Goal: Find specific page/section: Locate a particular part of the current website

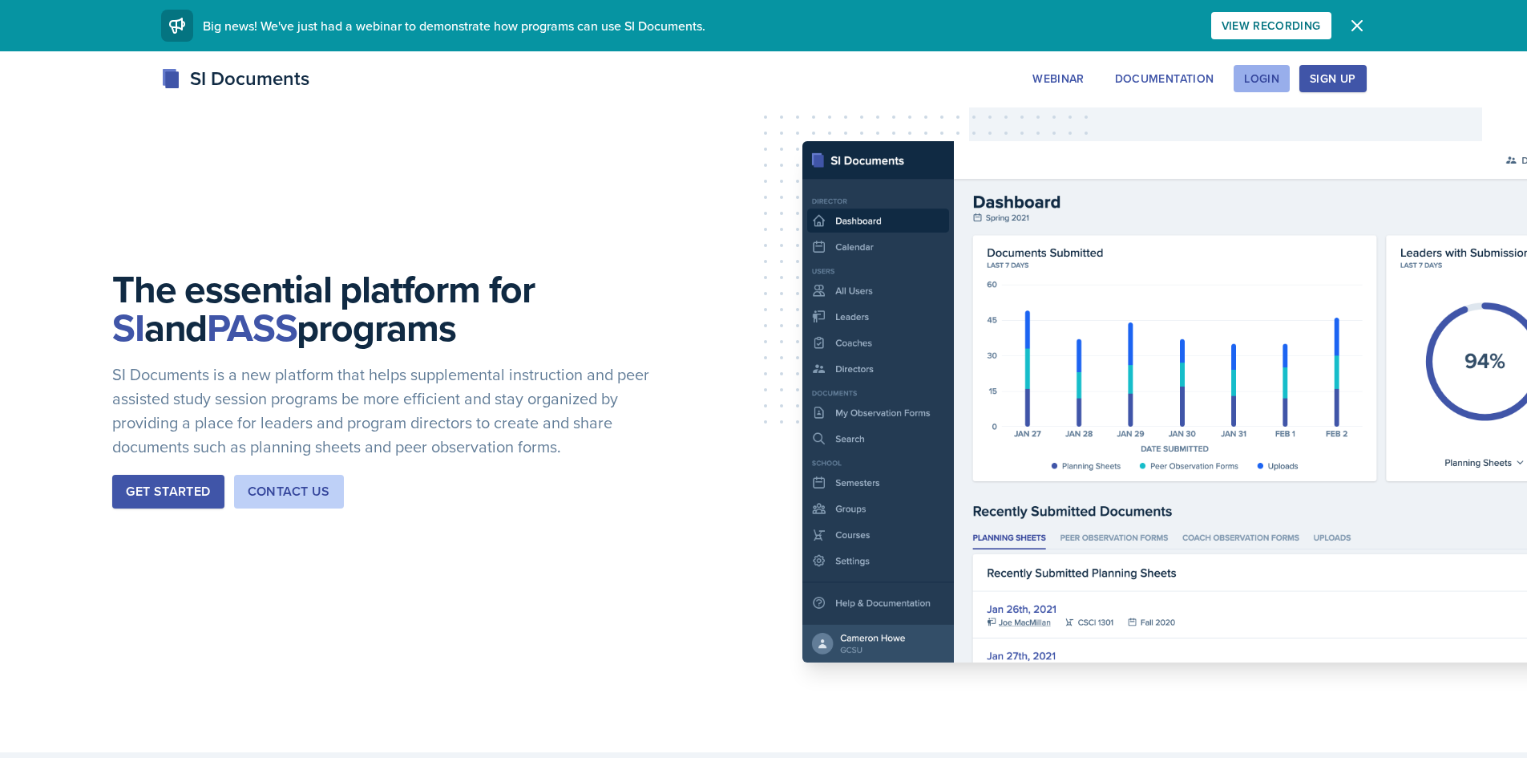
click at [1272, 77] on div "Login" at bounding box center [1261, 78] width 35 height 13
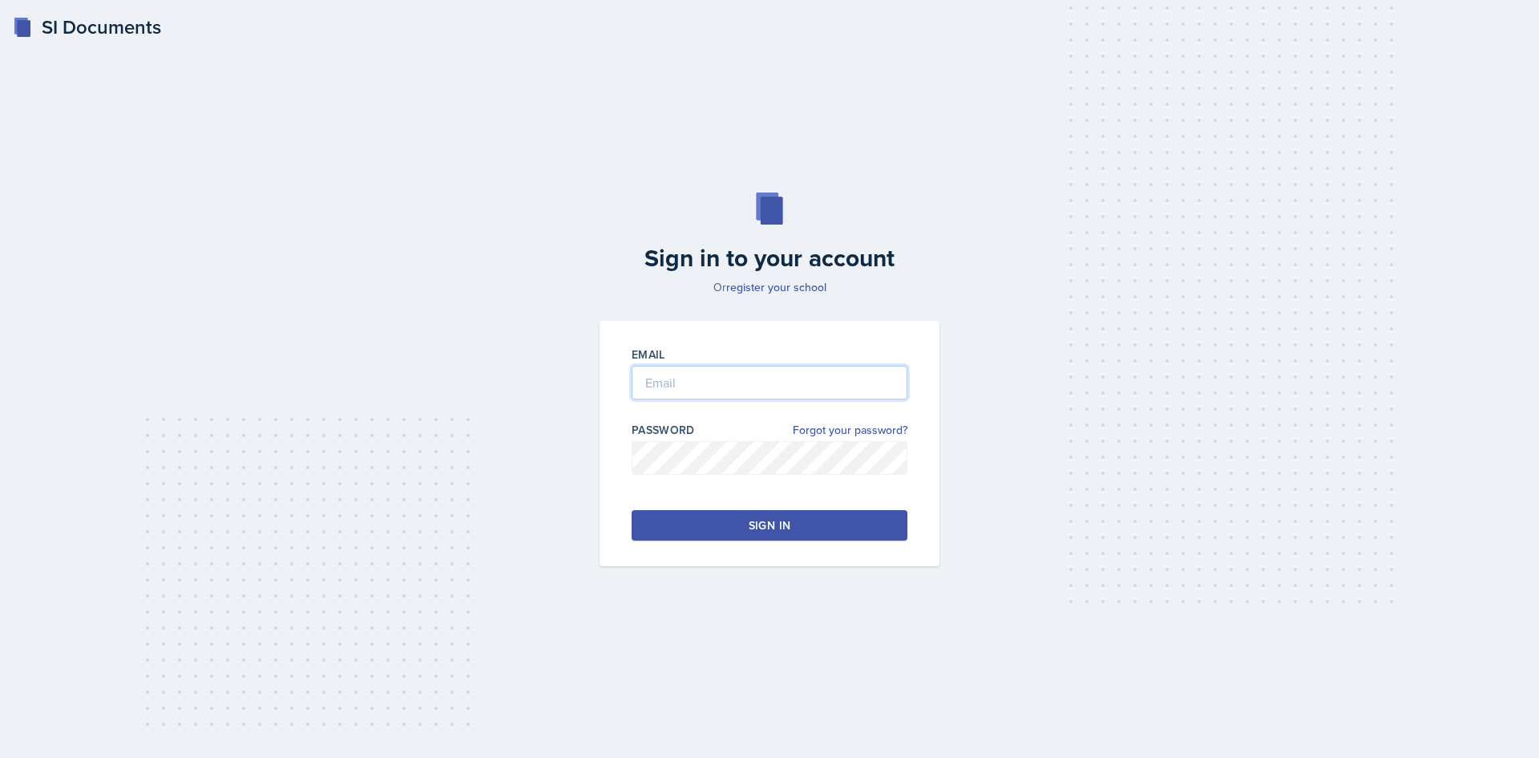
click at [716, 382] on input "email" at bounding box center [770, 383] width 276 height 34
type input "[EMAIL_ADDRESS][DOMAIN_NAME]"
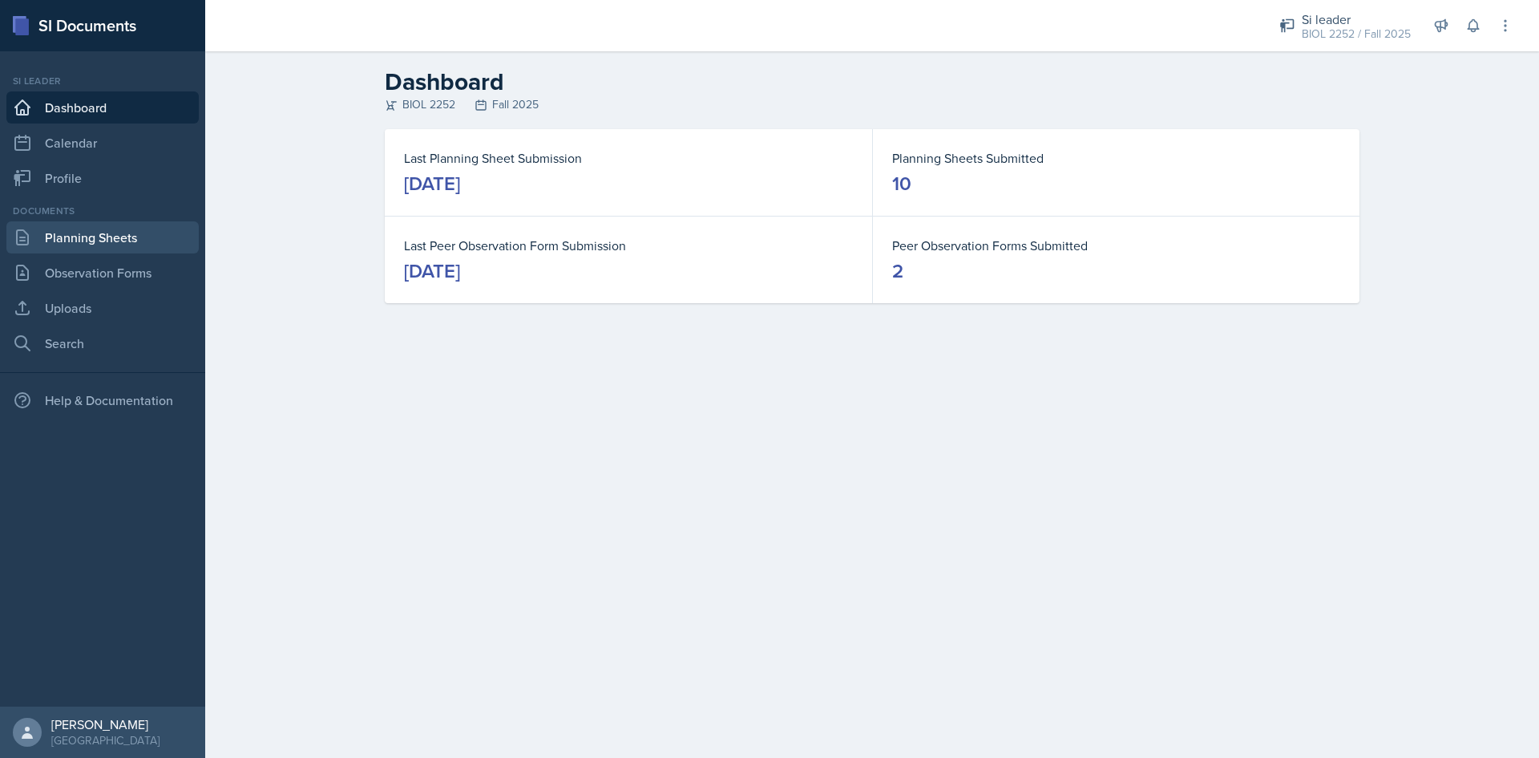
click at [145, 243] on link "Planning Sheets" at bounding box center [102, 237] width 192 height 32
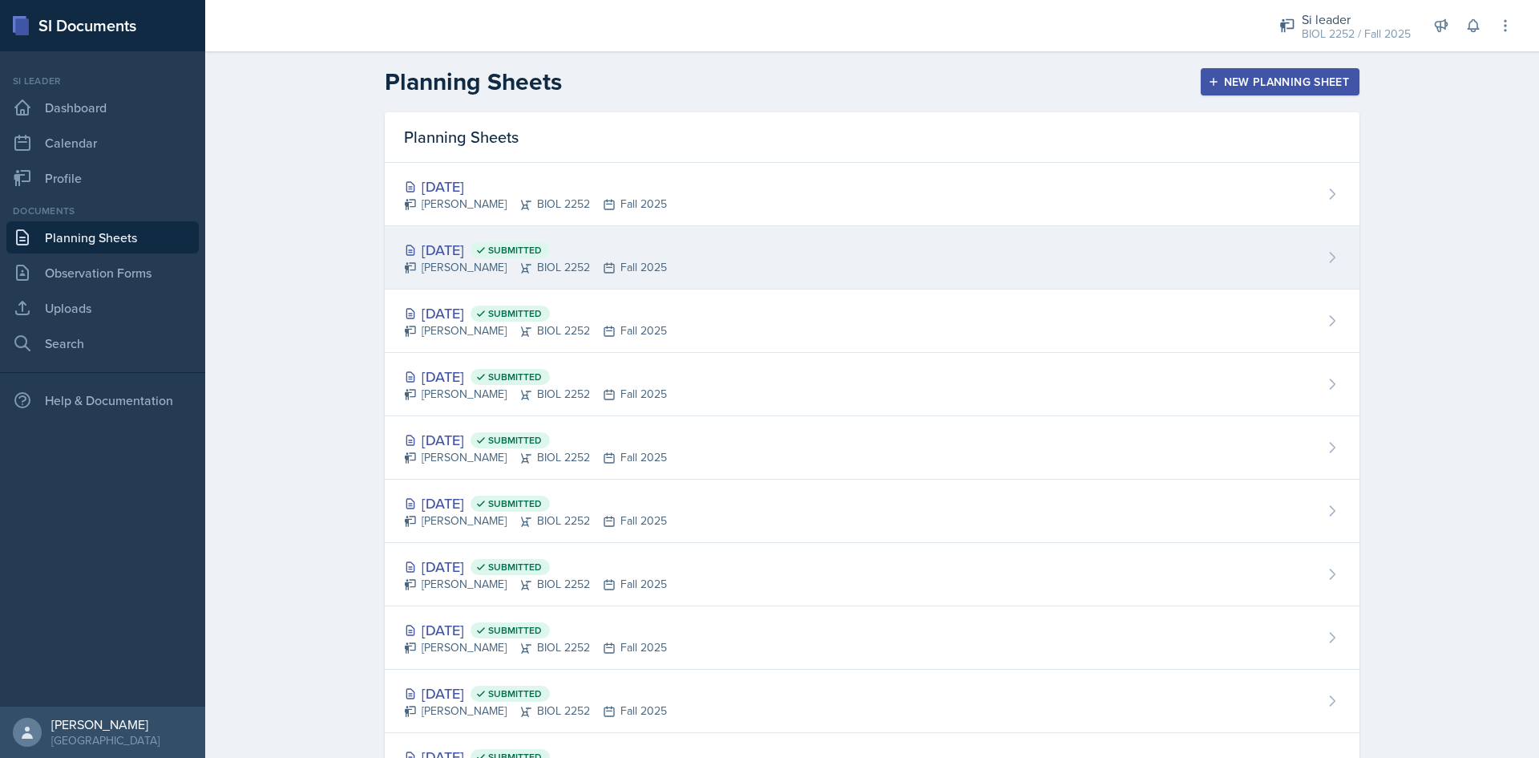
click at [483, 247] on div "[DATE] Submitted" at bounding box center [535, 250] width 263 height 22
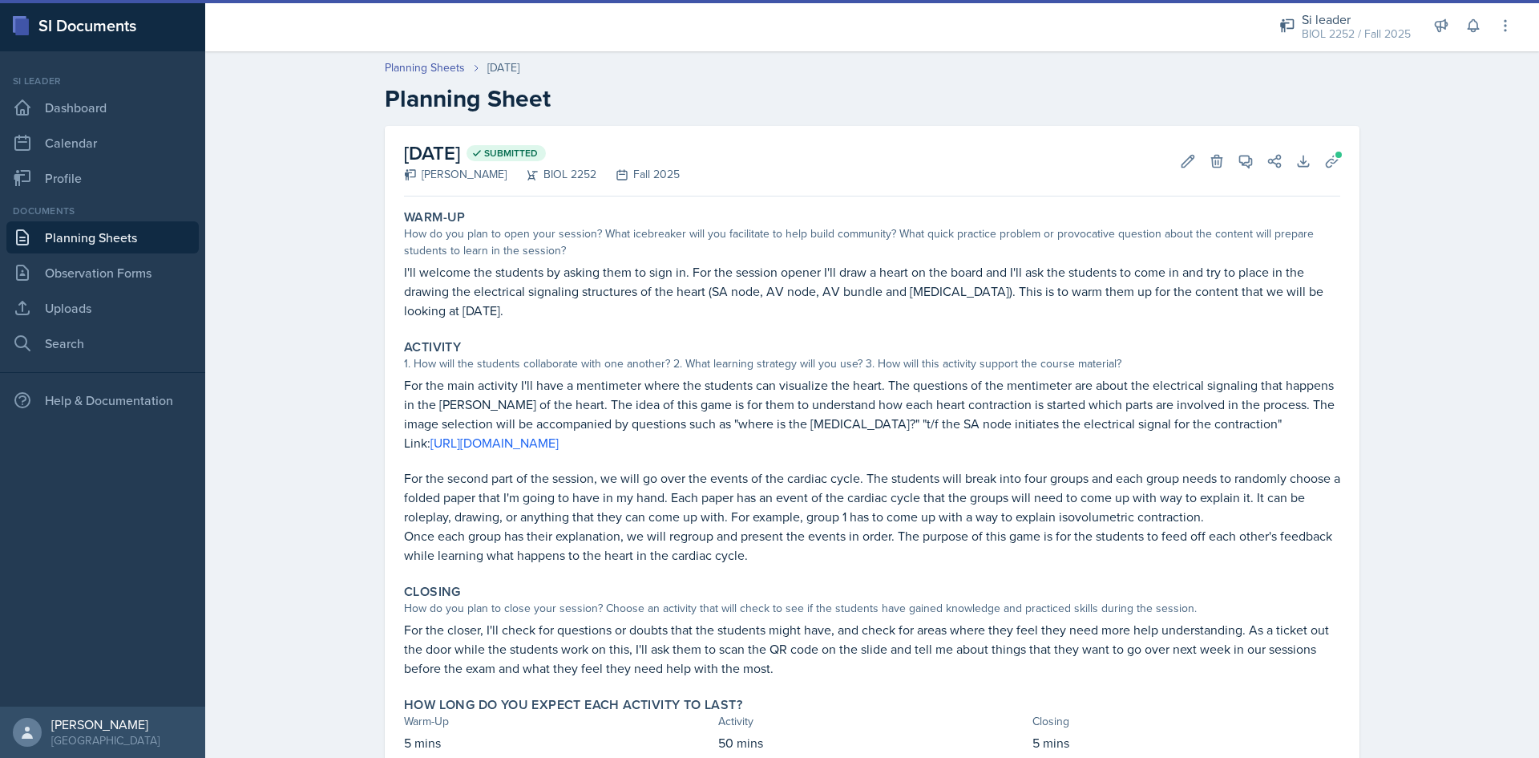
scroll to position [59, 0]
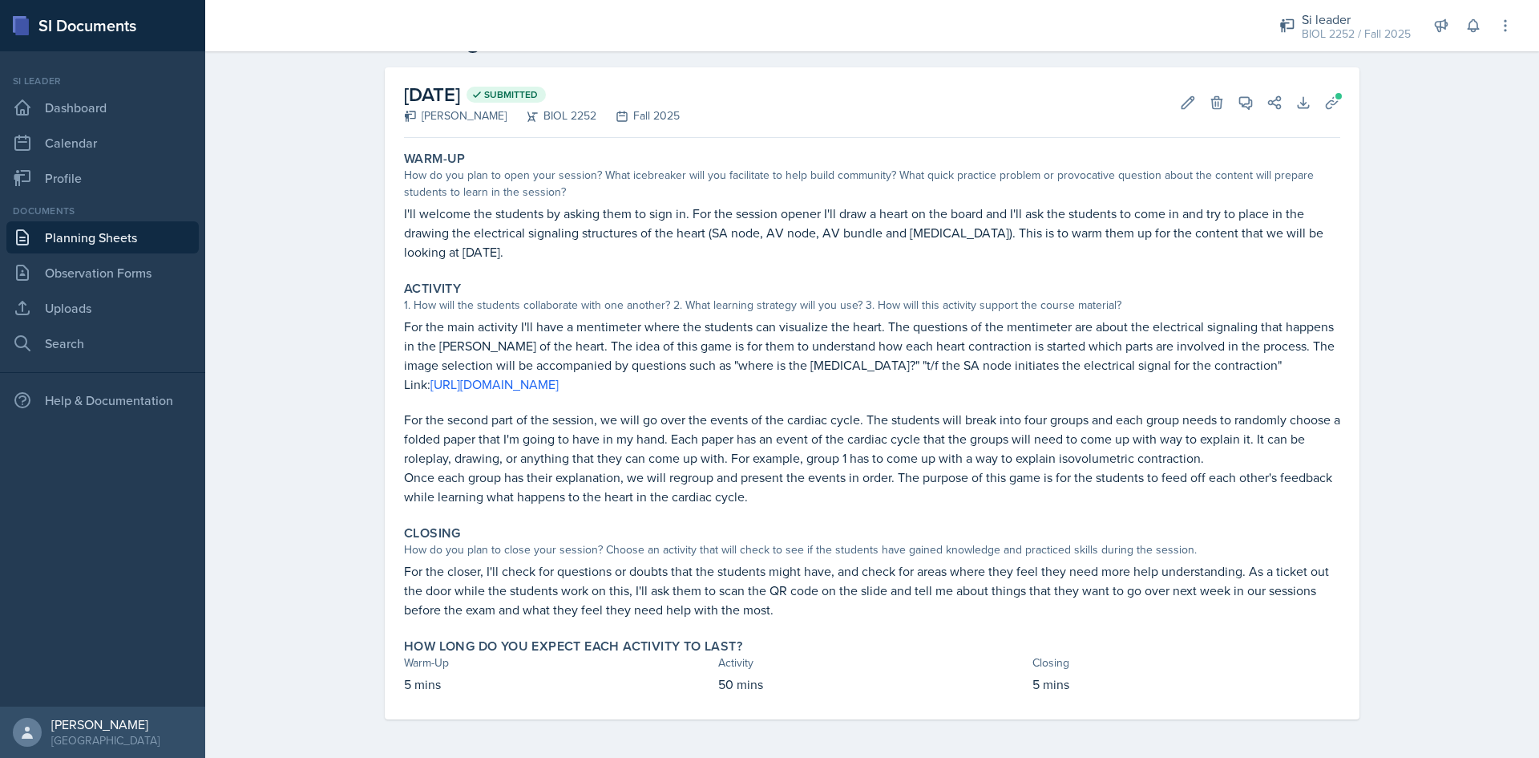
drag, startPoint x: 634, startPoint y: 388, endPoint x: 427, endPoint y: 384, distance: 207.7
click at [427, 384] on p "Link: [URL][DOMAIN_NAME]" at bounding box center [872, 383] width 936 height 19
copy link "[URL][DOMAIN_NAME]"
click at [874, 43] on div at bounding box center [728, 25] width 1020 height 51
